Goal: Information Seeking & Learning: Find specific fact

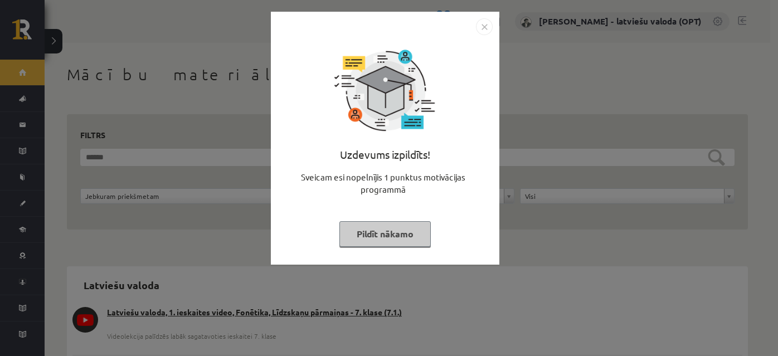
click at [380, 234] on button "Pildīt nākamo" at bounding box center [384, 234] width 91 height 26
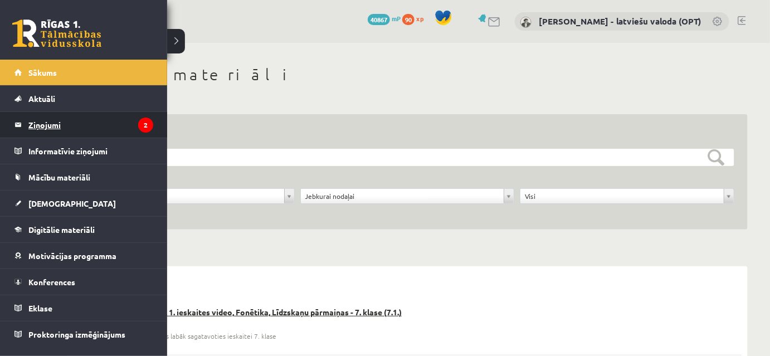
click at [39, 123] on legend "Ziņojumi 2" at bounding box center [90, 125] width 125 height 26
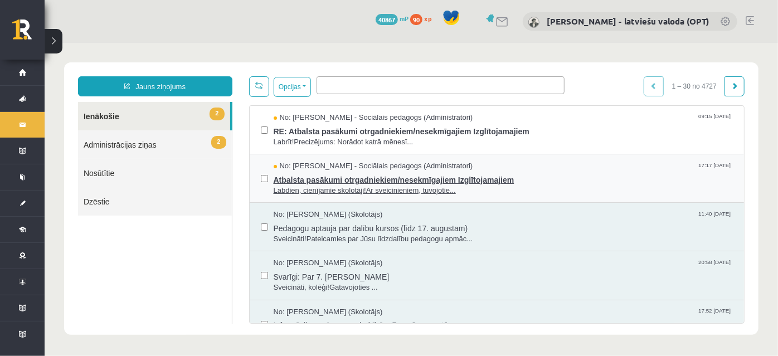
click at [363, 177] on span "Atbalsta pasākumi otrgadniekiem/nesekmīgajiem Izglītojamajiem" at bounding box center [503, 178] width 460 height 14
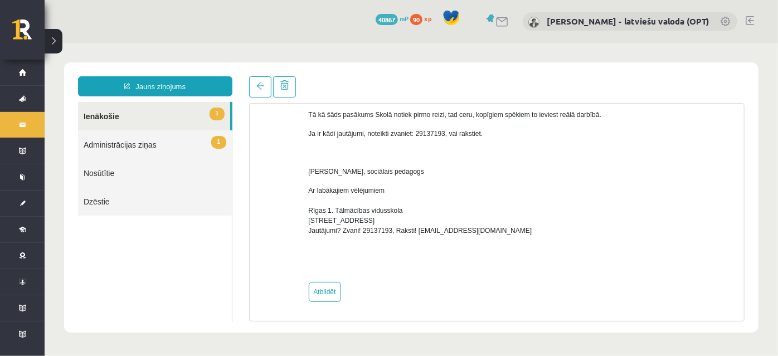
scroll to position [220, 0]
click at [258, 88] on span at bounding box center [260, 85] width 8 height 8
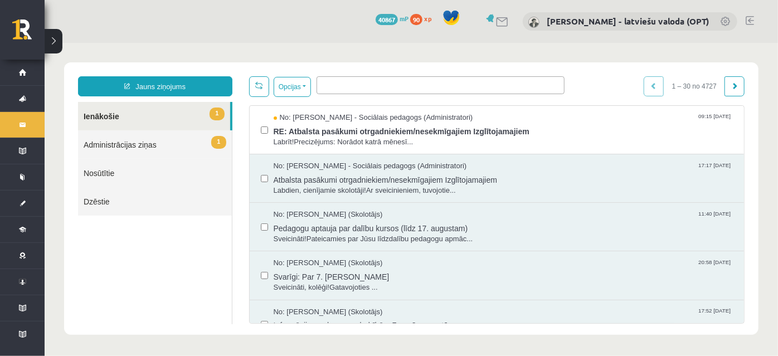
scroll to position [0, 0]
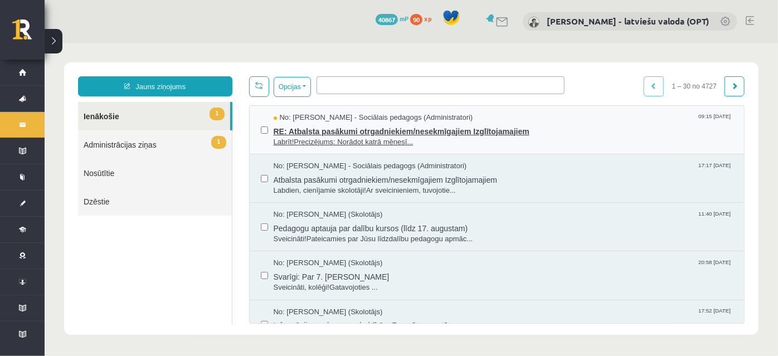
click at [378, 130] on span "RE: Atbalsta pasākumi otrgadniekiem/nesekmīgajiem Izglītojamajiem" at bounding box center [503, 130] width 460 height 14
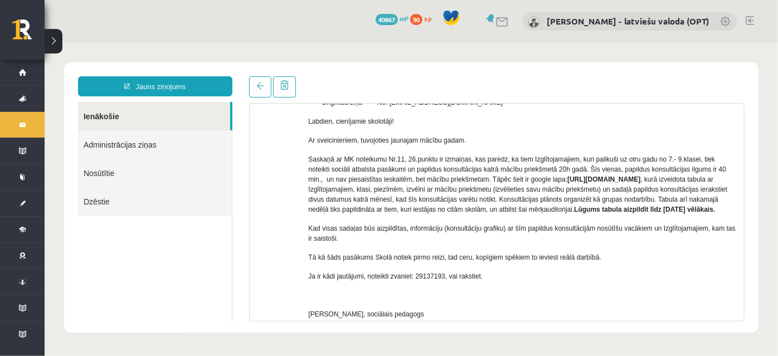
scroll to position [253, 0]
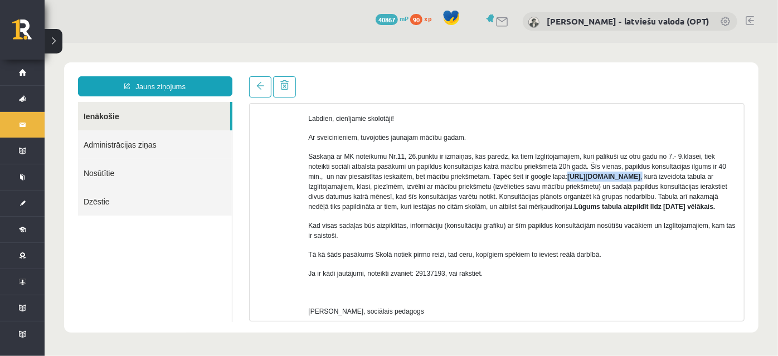
drag, startPoint x: 565, startPoint y: 174, endPoint x: 506, endPoint y: 183, distance: 59.8
click at [506, 183] on p "Saskaņā ar MK noteikumu Nr.11, 26.punktu ir izmaiņas, kas paredz, ka tiem Izglī…" at bounding box center [522, 181] width 428 height 60
copy p "[URL][DOMAIN_NAME] ,"
